Goal: Navigation & Orientation: Find specific page/section

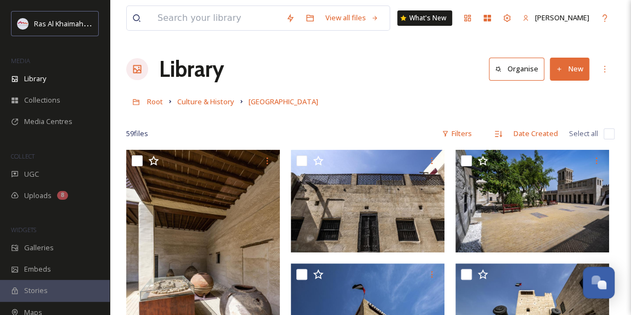
scroll to position [348, 0]
drag, startPoint x: 0, startPoint y: 0, endPoint x: 39, endPoint y: 83, distance: 91.6
click at [39, 83] on span "Library" at bounding box center [35, 79] width 22 height 10
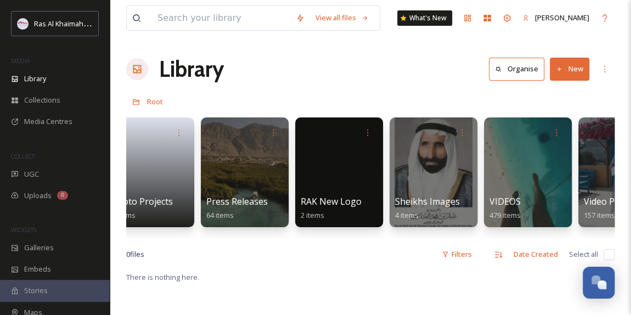
scroll to position [0, 2249]
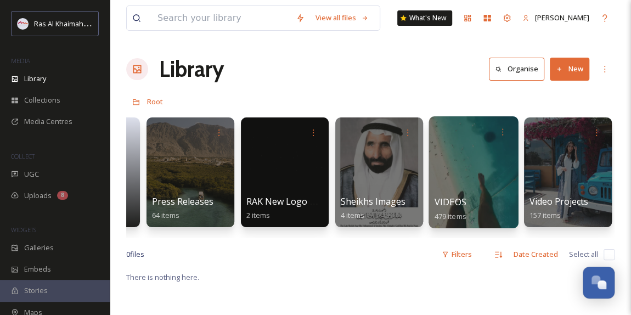
click at [460, 179] on div at bounding box center [473, 172] width 89 height 112
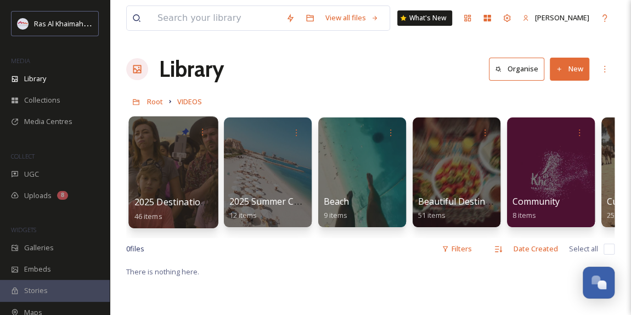
click at [184, 190] on div at bounding box center [172, 172] width 89 height 112
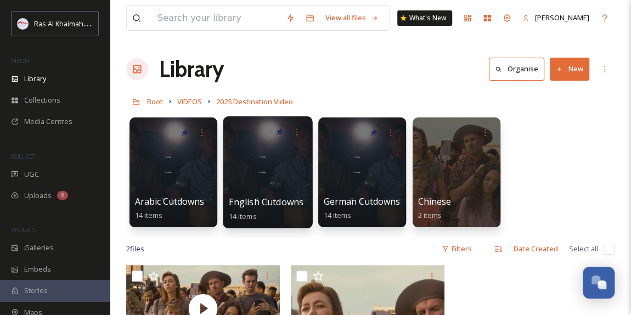
click at [253, 191] on div at bounding box center [267, 172] width 89 height 112
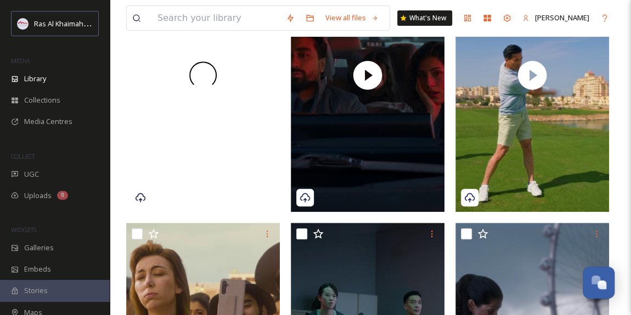
scroll to position [249, 0]
